Goal: Task Accomplishment & Management: Use online tool/utility

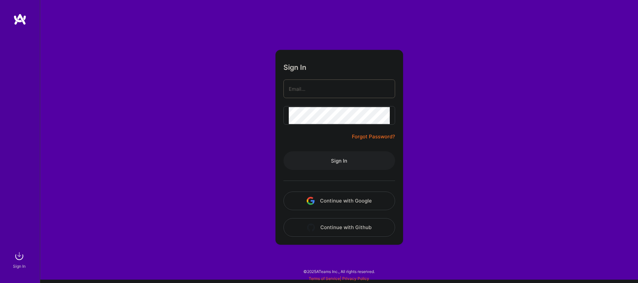
click at [332, 87] on input "email" at bounding box center [339, 88] width 101 height 17
type input "vedran.kapetanovic+ateam@gmail.com"
click at [351, 163] on button "Sign In" at bounding box center [339, 160] width 112 height 19
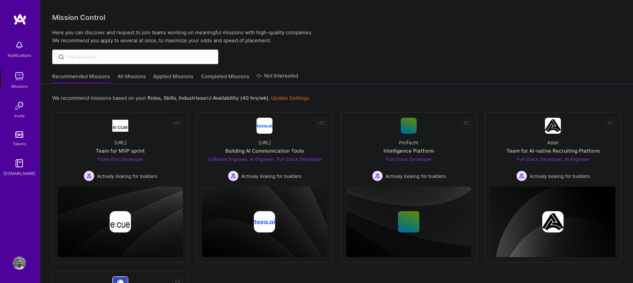
click at [336, 73] on div "Recommended Missions All Missions Applied Missions Completed Missions Not Inter…" at bounding box center [336, 76] width 569 height 14
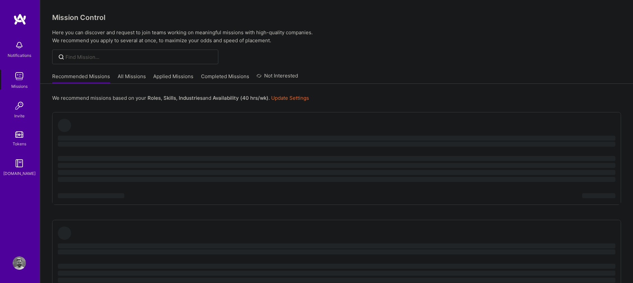
click at [228, 55] on div at bounding box center [336, 57] width 593 height 15
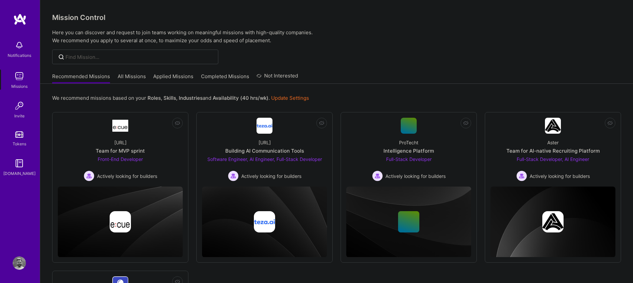
click at [363, 61] on div at bounding box center [336, 57] width 593 height 15
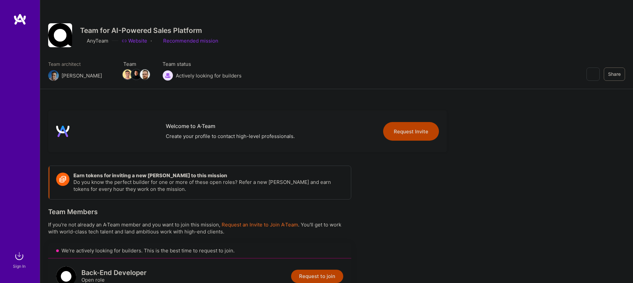
scroll to position [244, 0]
